Goal: Task Accomplishment & Management: Manage account settings

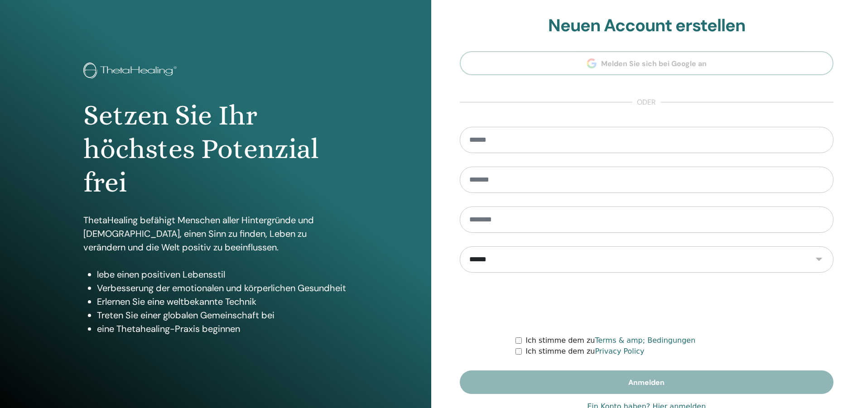
click at [669, 403] on link "Ein Konto haben? Hier anmelden" at bounding box center [646, 406] width 119 height 11
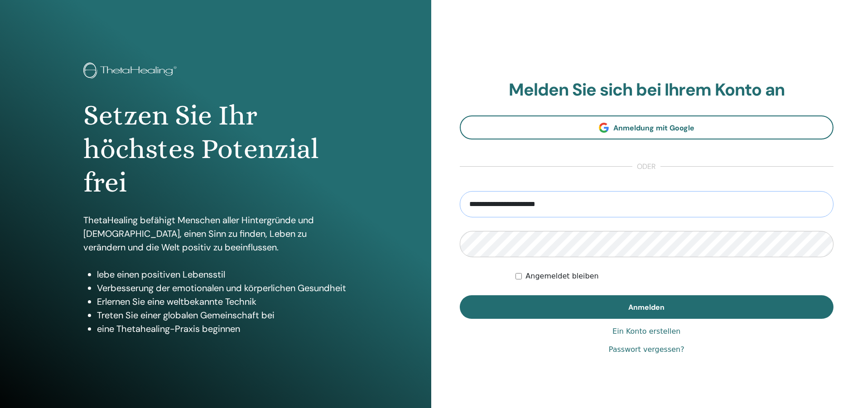
click at [539, 206] on input "**********" at bounding box center [647, 204] width 374 height 26
type input "**********"
click at [554, 278] on label "Angemeldet bleiben" at bounding box center [561, 276] width 73 height 11
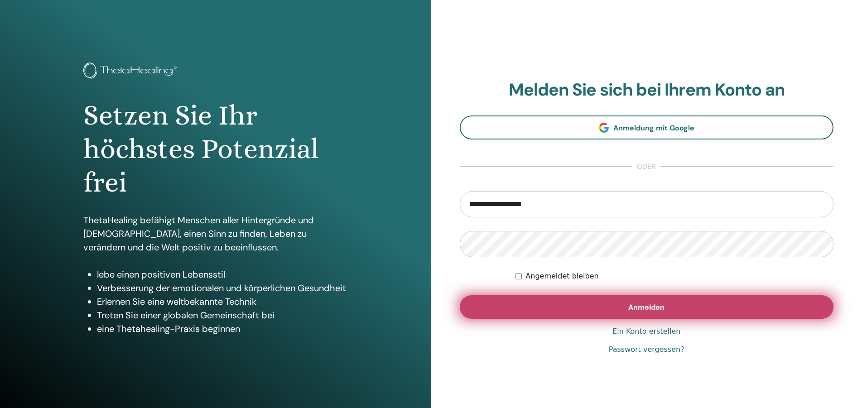
click at [639, 309] on span "Anmelden" at bounding box center [646, 307] width 36 height 10
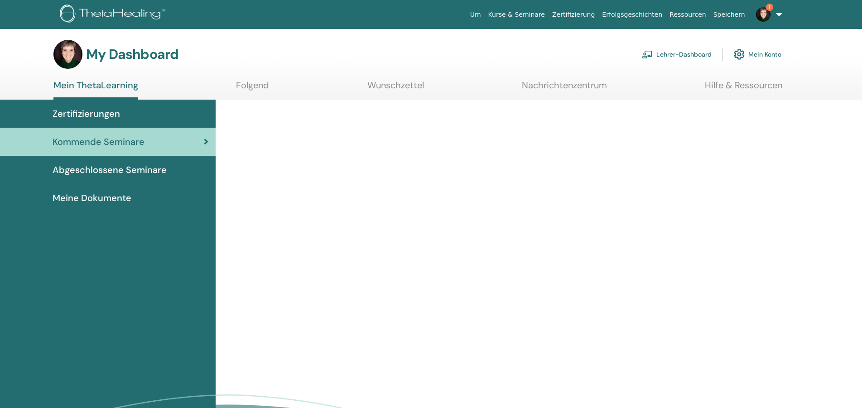
click at [692, 54] on link "Lehrer-Dashboard" at bounding box center [677, 54] width 70 height 20
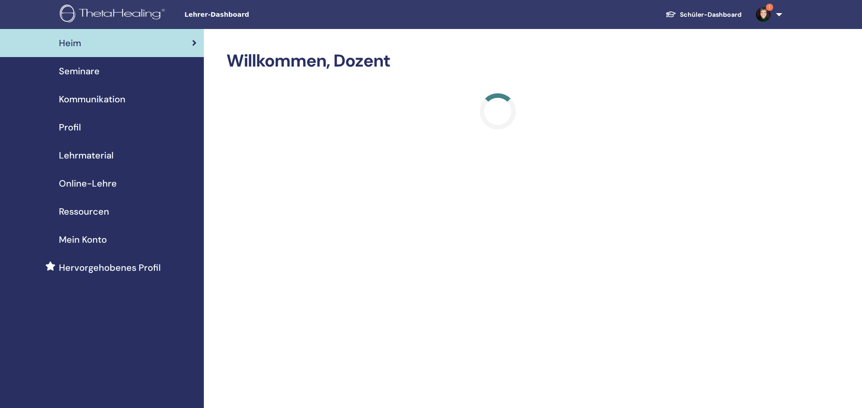
click at [84, 72] on span "Seminare" at bounding box center [79, 71] width 41 height 14
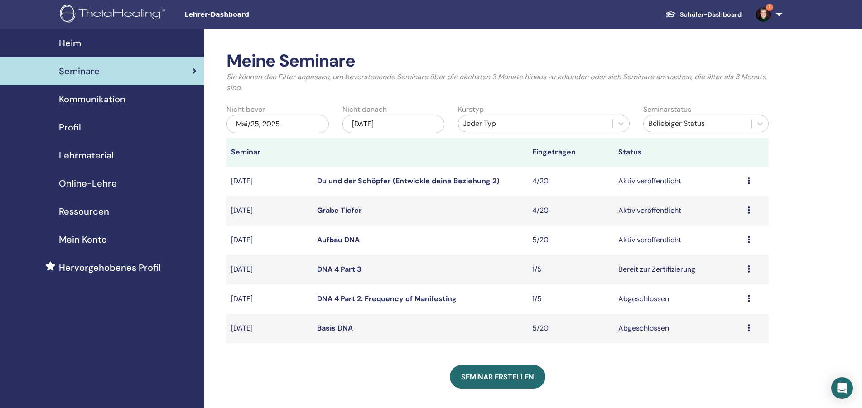
click at [750, 240] on icon at bounding box center [748, 239] width 3 height 7
click at [728, 275] on link "Teilnehmer" at bounding box center [725, 275] width 37 height 10
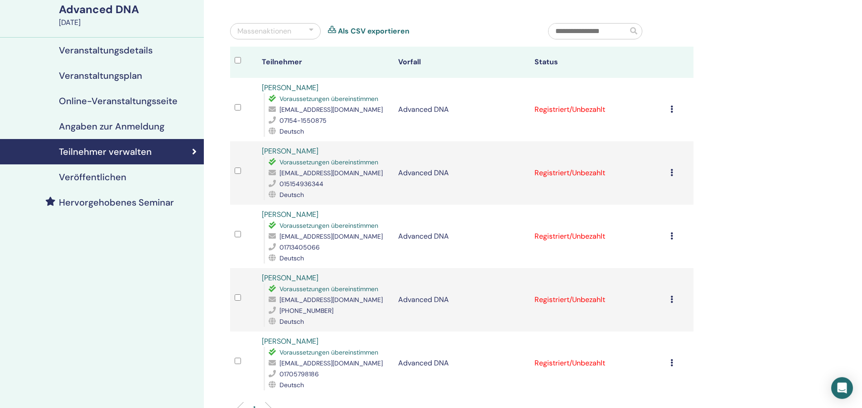
scroll to position [92, 0]
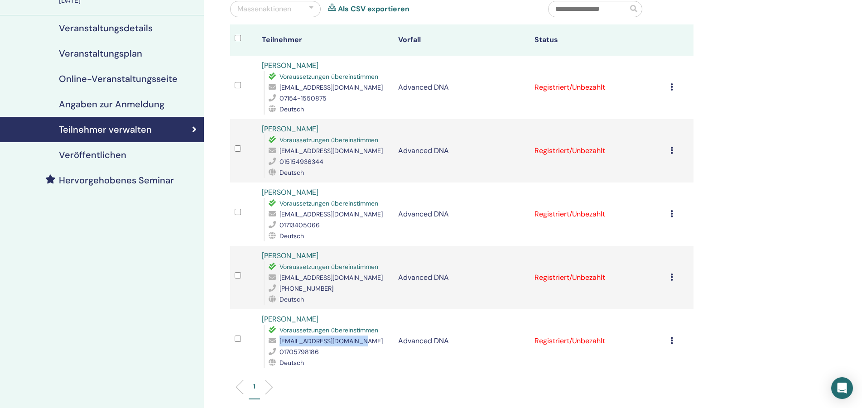
drag, startPoint x: 359, startPoint y: 341, endPoint x: 276, endPoint y: 342, distance: 82.4
click at [276, 342] on div "[EMAIL_ADDRESS][DOMAIN_NAME]" at bounding box center [328, 340] width 120 height 11
copy span "cassandrameeh@outlook.de"
drag, startPoint x: 364, startPoint y: 215, endPoint x: 274, endPoint y: 216, distance: 90.6
click at [274, 216] on div "lisa.ludwig0808@gmail.com" at bounding box center [328, 214] width 120 height 11
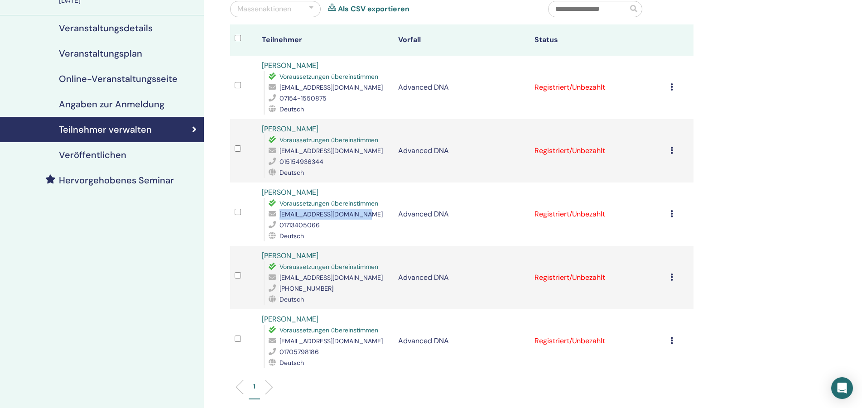
copy div "lisa.ludwig0808@gmail.com"
drag, startPoint x: 358, startPoint y: 151, endPoint x: 274, endPoint y: 148, distance: 83.8
click at [274, 148] on div "karmaalacard@gmail.com" at bounding box center [328, 150] width 120 height 11
copy div "karmaalacard@gmail.com"
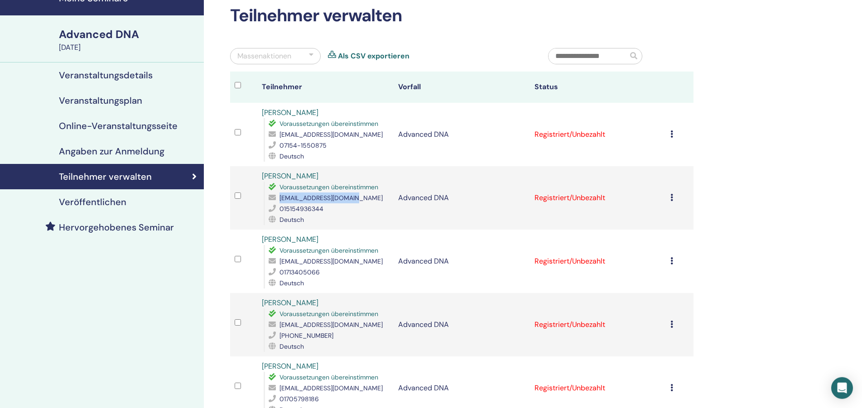
scroll to position [0, 0]
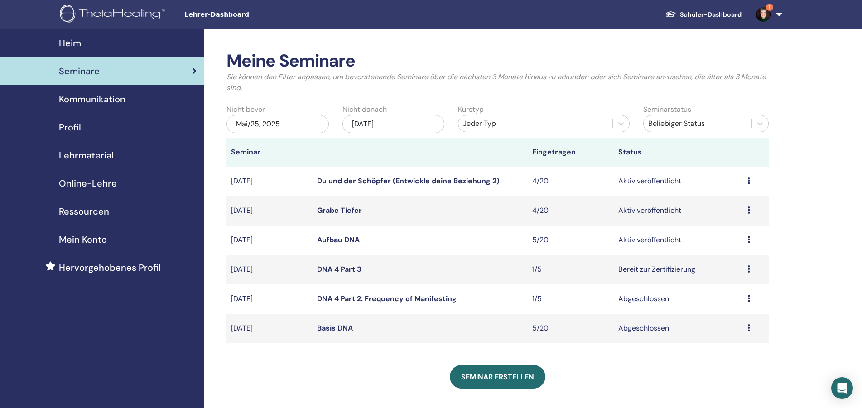
click at [748, 328] on icon at bounding box center [748, 327] width 3 height 7
click at [731, 347] on link "Teilnehmer" at bounding box center [724, 349] width 37 height 10
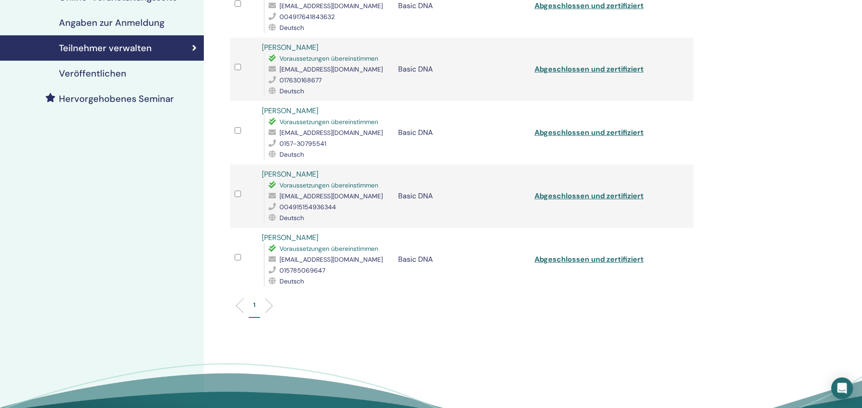
scroll to position [185, 0]
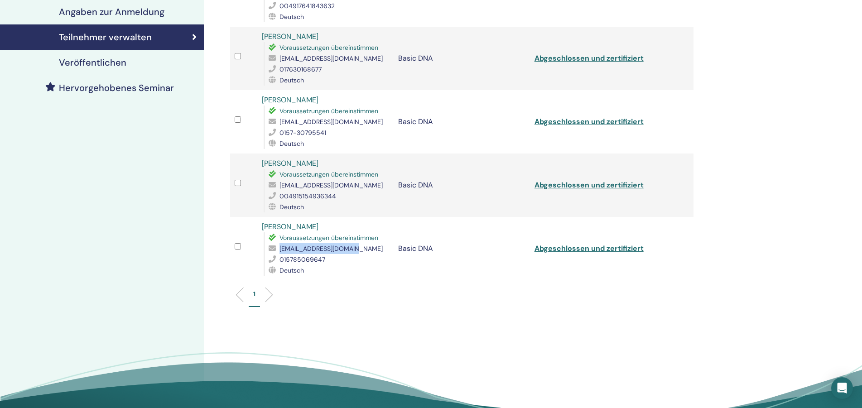
drag, startPoint x: 357, startPoint y: 247, endPoint x: 277, endPoint y: 252, distance: 80.3
click at [277, 252] on div "[EMAIL_ADDRESS][DOMAIN_NAME]" at bounding box center [328, 248] width 120 height 11
copy span "[EMAIL_ADDRESS][DOMAIN_NAME]"
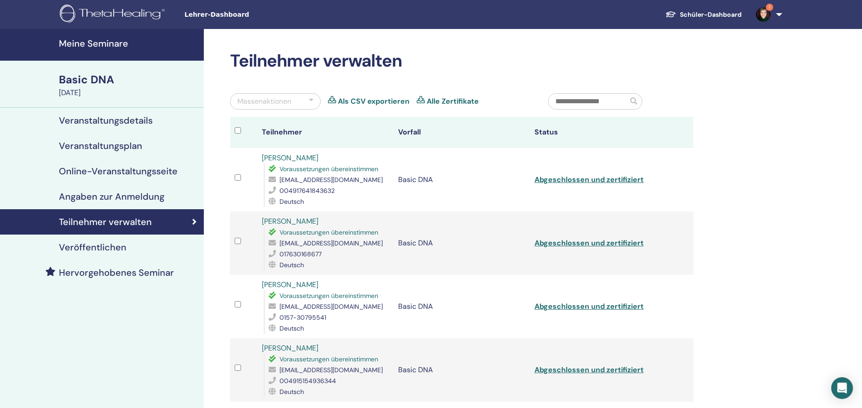
click at [87, 45] on h4 "Meine Seminare" at bounding box center [128, 43] width 139 height 11
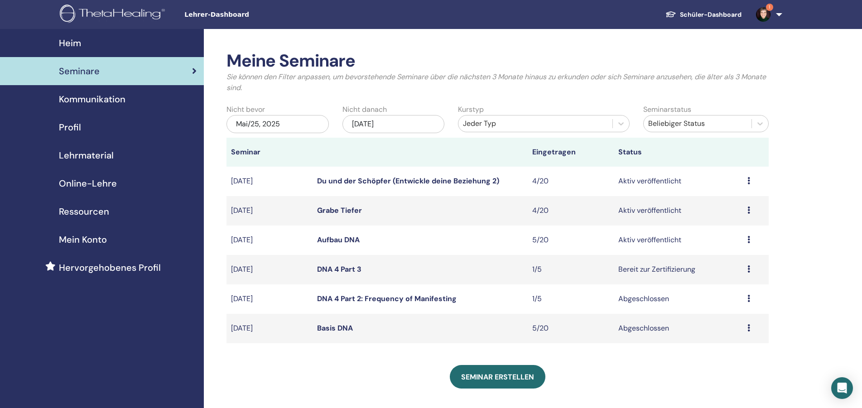
click at [749, 240] on icon at bounding box center [748, 239] width 3 height 7
click at [733, 248] on link "Vorschau" at bounding box center [722, 247] width 31 height 10
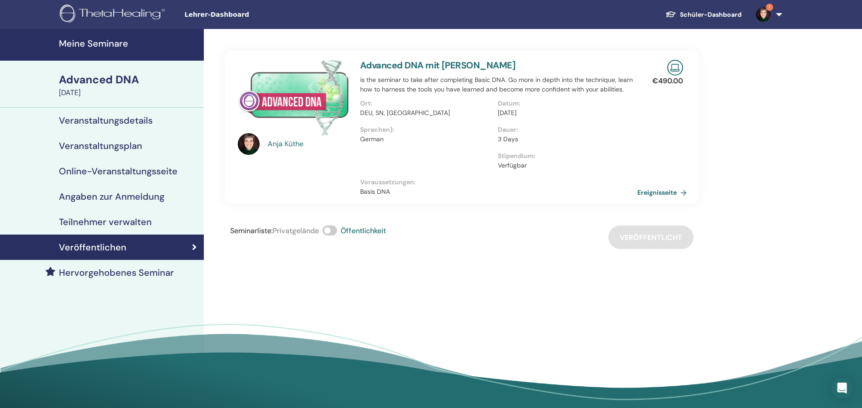
click at [666, 188] on link "Ereignisseite" at bounding box center [663, 193] width 53 height 14
